Goal: Task Accomplishment & Management: Manage account settings

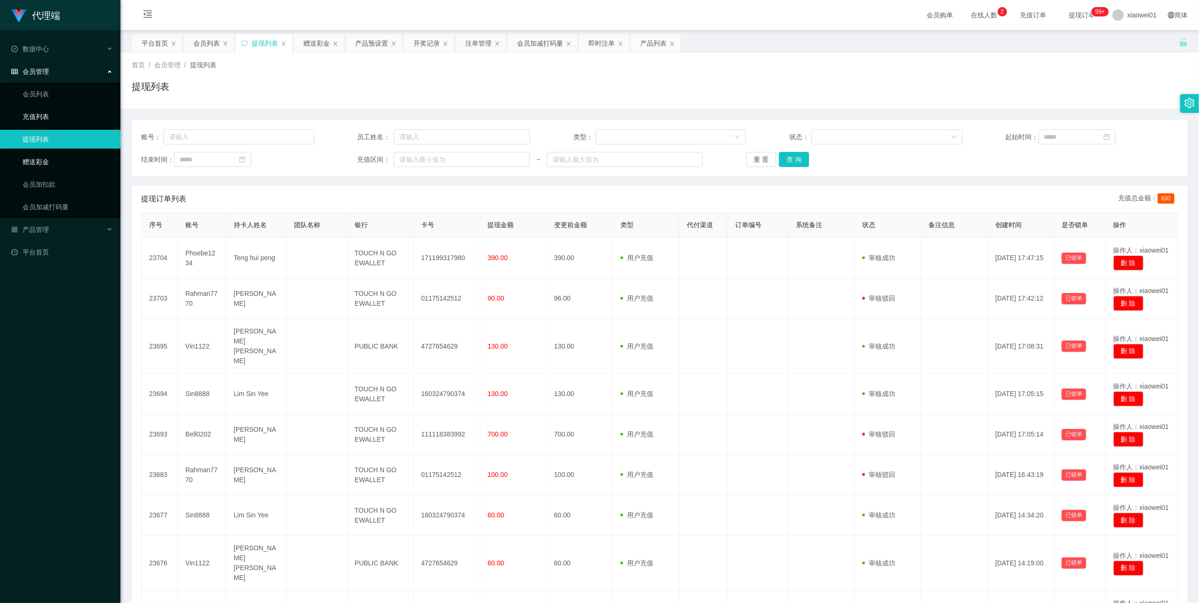
drag, startPoint x: 47, startPoint y: 155, endPoint x: 47, endPoint y: 115, distance: 40.4
click at [47, 155] on link "赠送彩金" at bounding box center [68, 161] width 90 height 19
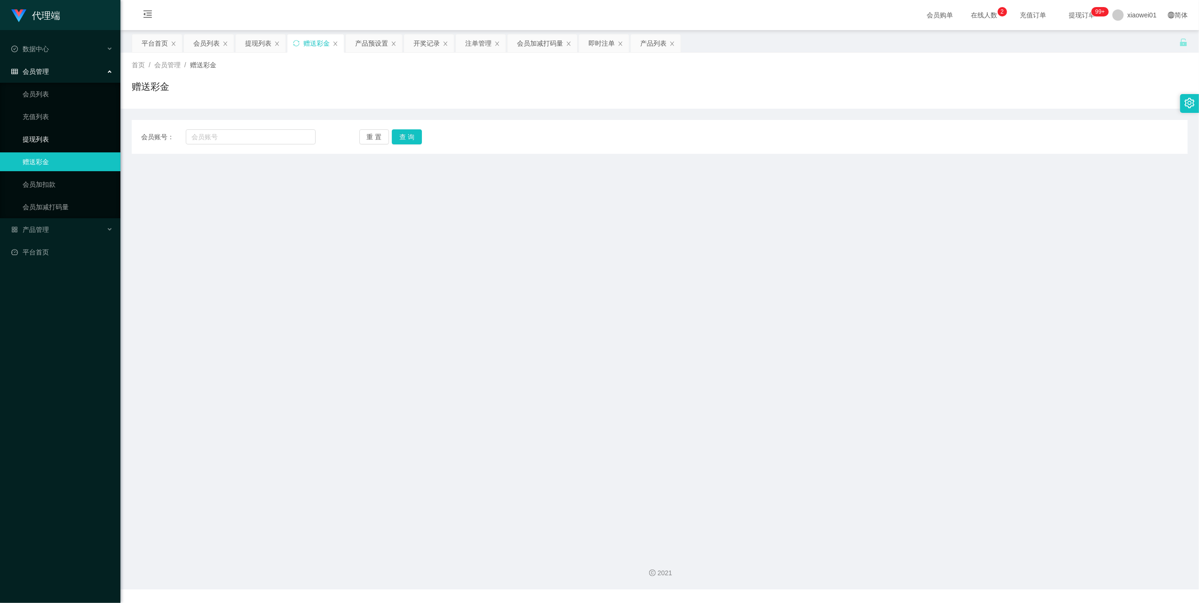
click at [32, 130] on link "提现列表" at bounding box center [68, 139] width 90 height 19
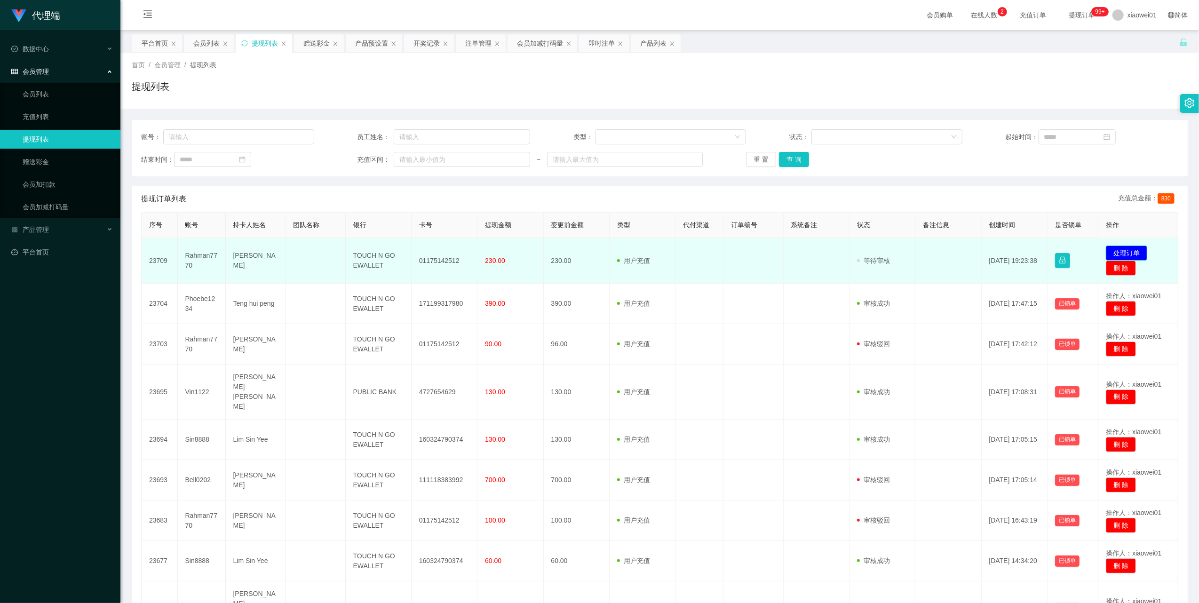
drag, startPoint x: 0, startPoint y: 0, endPoint x: 1109, endPoint y: 254, distance: 1137.8
click at [1109, 254] on button "处理订单" at bounding box center [1126, 253] width 41 height 15
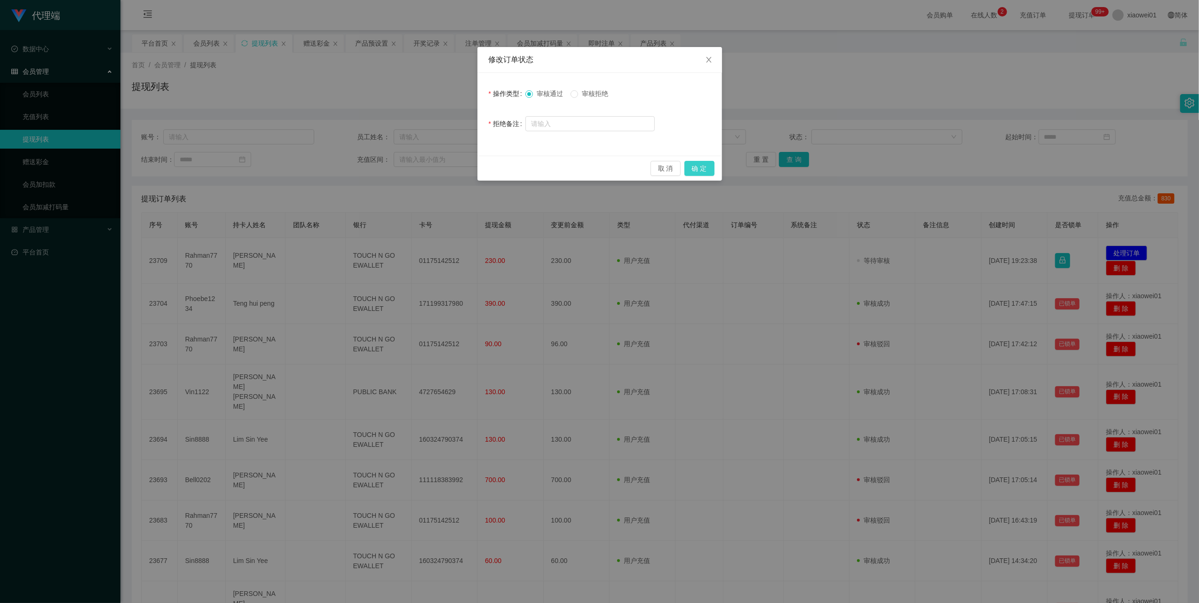
click at [705, 161] on button "确 定" at bounding box center [699, 168] width 30 height 15
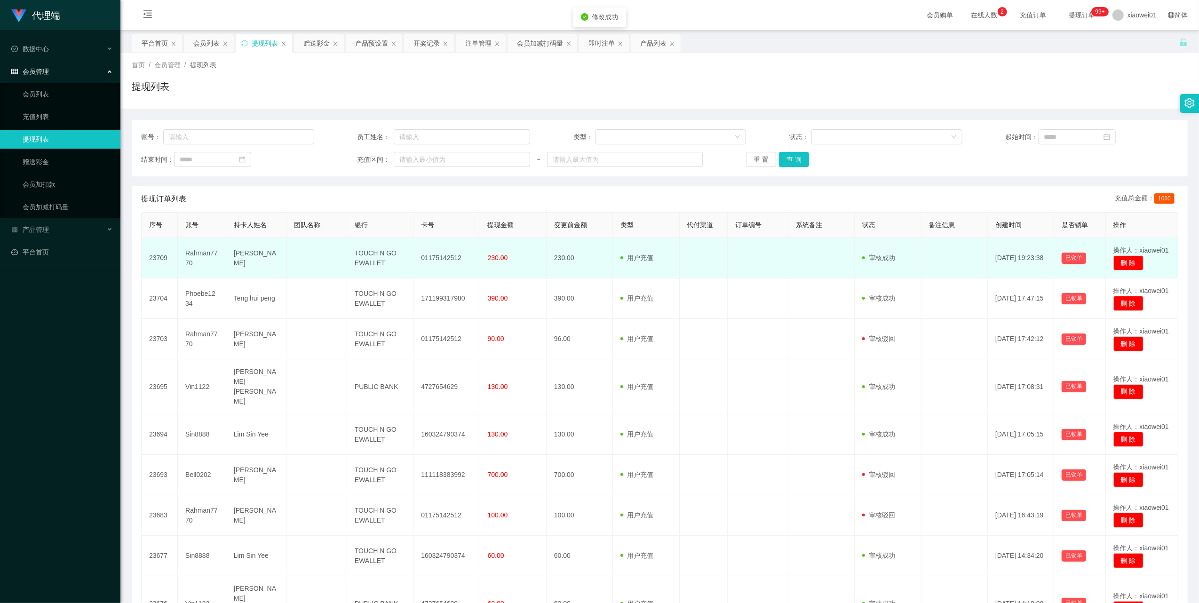
click at [431, 258] on td "01175142512" at bounding box center [446, 258] width 66 height 40
copy td "01175142512"
